Goal: Check status: Check status

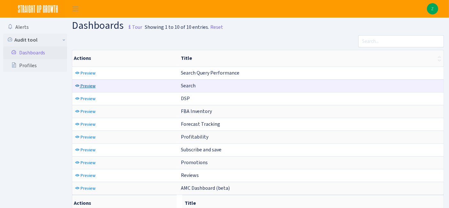
click at [87, 85] on span "Preview" at bounding box center [88, 86] width 15 height 6
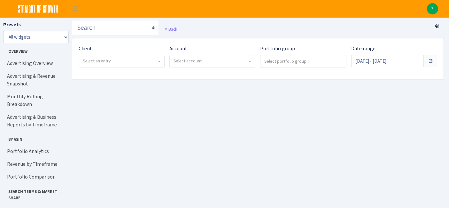
click at [130, 58] on span "Select an entry" at bounding box center [120, 61] width 74 height 6
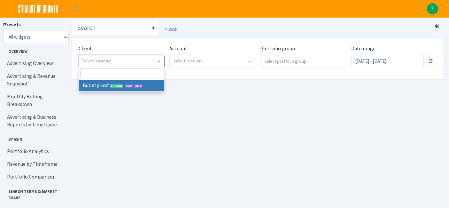
select select "409"
select select
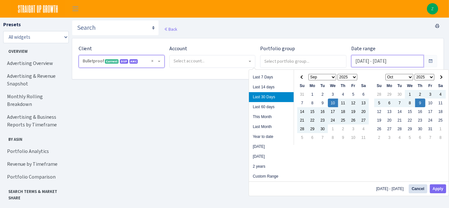
click at [391, 64] on input "Sep 10, 2025 - Oct 9, 2025" at bounding box center [388, 61] width 73 height 12
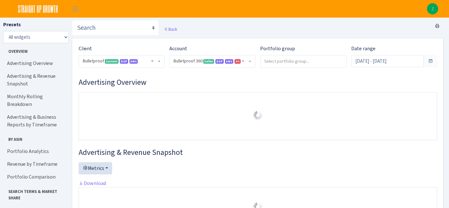
select select "3235730245795869"
click at [363, 59] on input "[DATE] - [DATE]" at bounding box center [388, 61] width 73 height 12
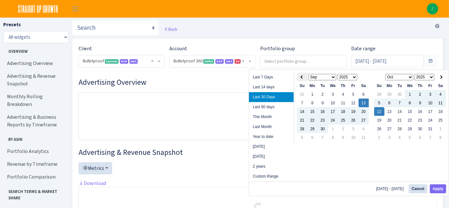
click at [301, 78] on th at bounding box center [302, 77] width 10 height 9
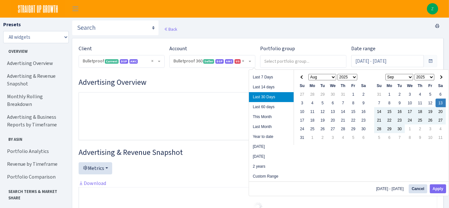
click at [301, 78] on th at bounding box center [302, 77] width 10 height 9
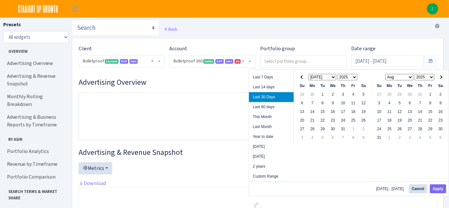
click at [301, 78] on th at bounding box center [302, 77] width 10 height 9
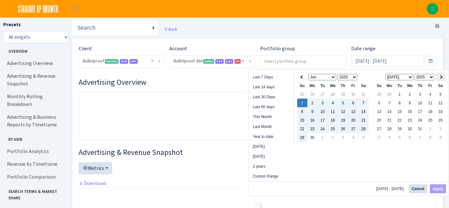
click at [439, 75] on th at bounding box center [441, 77] width 10 height 9
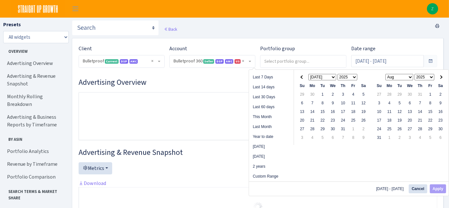
click at [439, 75] on th at bounding box center [441, 77] width 10 height 9
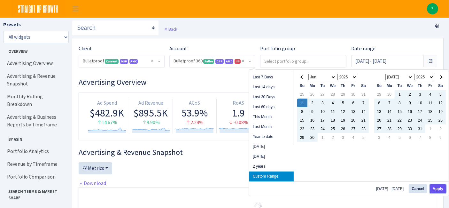
click at [436, 188] on button "Apply" at bounding box center [438, 188] width 16 height 9
type input "[DATE] - [DATE]"
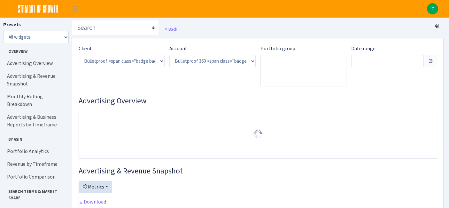
select select "3235730245795869"
type input "[DATE] - [DATE]"
type input "Jan 30, 2025 - May 31, 2025"
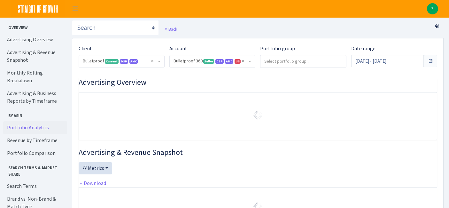
scroll to position [30, 0]
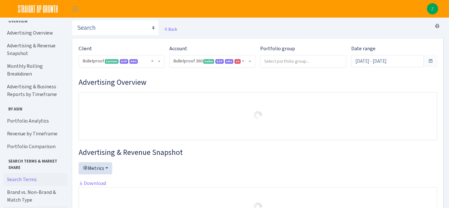
click at [27, 173] on link "Search Terms" at bounding box center [35, 179] width 64 height 13
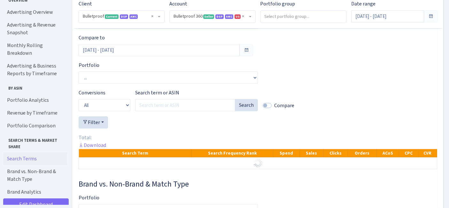
scroll to position [989, 0]
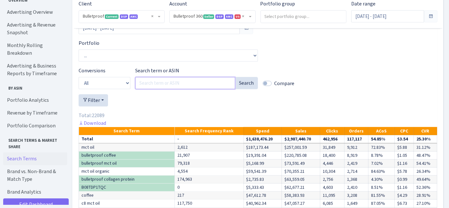
click at [201, 89] on input "Search term or ASIN" at bounding box center [185, 83] width 100 height 12
paste input "extra virgin coconut oil"
type input "extra virgin coconut oil"
click at [244, 89] on button "Search" at bounding box center [246, 83] width 23 height 12
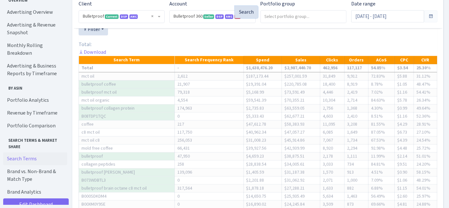
scroll to position [1025, 0]
